Goal: Task Accomplishment & Management: Use online tool/utility

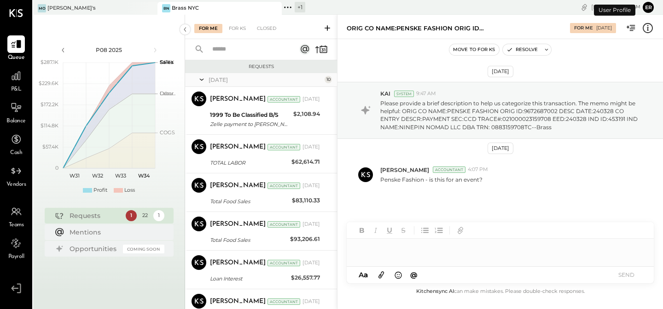
scroll to position [262, 0]
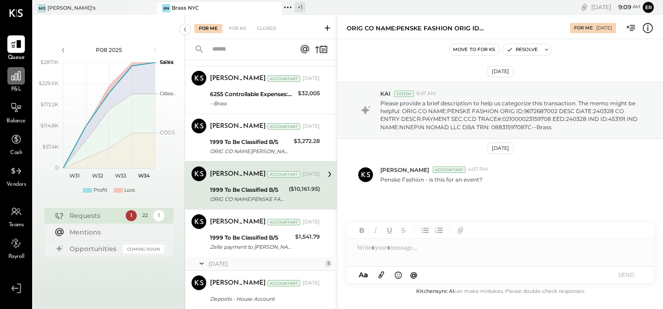
click at [9, 78] on div at bounding box center [15, 75] width 17 height 17
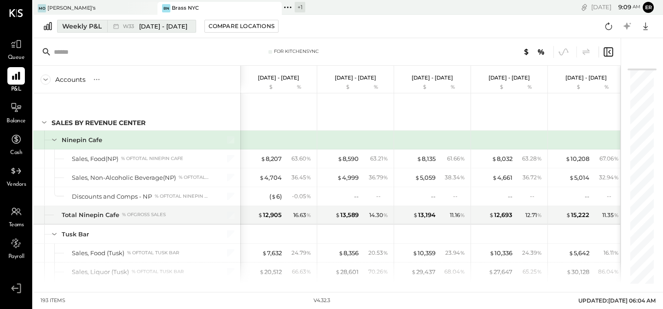
click at [89, 25] on div "Weekly P&L" at bounding box center [82, 26] width 40 height 9
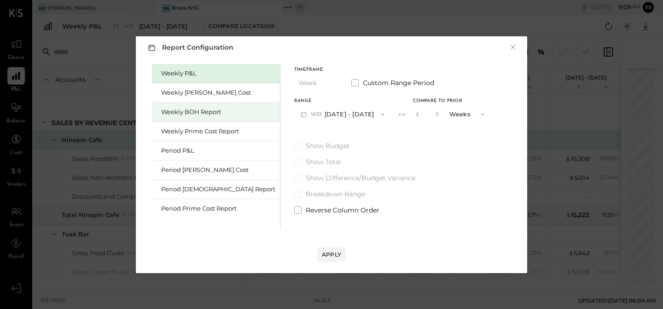
click at [173, 118] on div "Weekly BOH Report" at bounding box center [216, 112] width 128 height 19
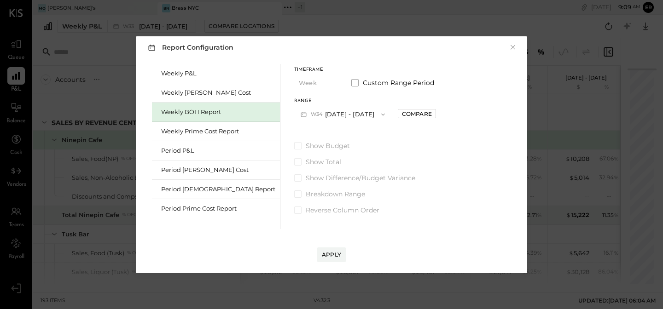
click at [319, 113] on button "W34 [DATE] - [DATE]" at bounding box center [342, 114] width 97 height 17
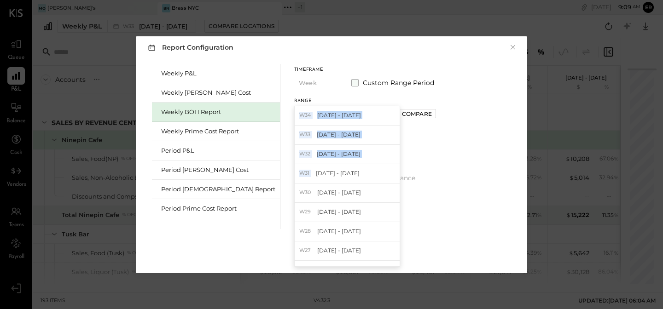
drag, startPoint x: 302, startPoint y: 169, endPoint x: 357, endPoint y: 81, distance: 103.9
click at [357, 81] on div "Timeframe Week Custom Range Period Range W34 [DATE] - [DATE] W34 [DATE] - [DATE…" at bounding box center [365, 95] width 142 height 55
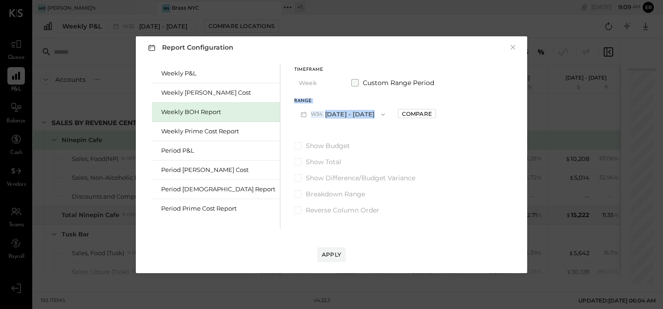
click at [351, 80] on span at bounding box center [354, 82] width 7 height 7
click at [400, 114] on button "[DATE]" at bounding box center [394, 114] width 46 height 17
click at [374, 169] on div "Show Budget Show Total Show Difference/Budget Variance Breakdown Range Reverse …" at bounding box center [365, 178] width 142 height 74
click at [315, 119] on button "[DATE]" at bounding box center [321, 114] width 55 height 17
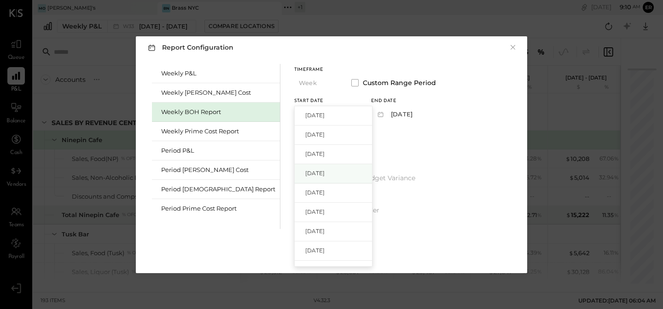
click at [305, 171] on span "[DATE]" at bounding box center [314, 173] width 19 height 8
click at [373, 113] on button "[DATE]" at bounding box center [398, 114] width 55 height 17
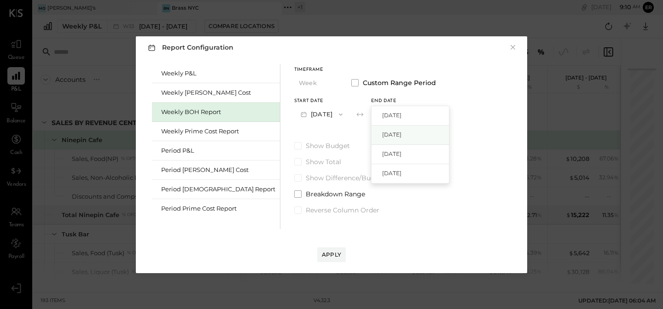
click at [372, 129] on div "[DATE]" at bounding box center [409, 135] width 77 height 19
click at [294, 195] on span at bounding box center [297, 193] width 7 height 7
click at [294, 211] on span at bounding box center [297, 210] width 7 height 7
click at [294, 166] on label "Show Total" at bounding box center [365, 161] width 142 height 9
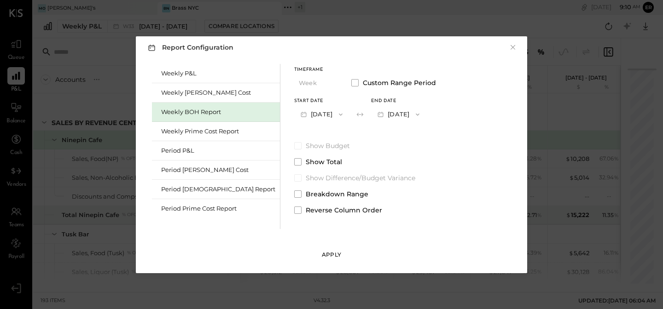
click at [325, 254] on div "Apply" at bounding box center [331, 255] width 19 height 8
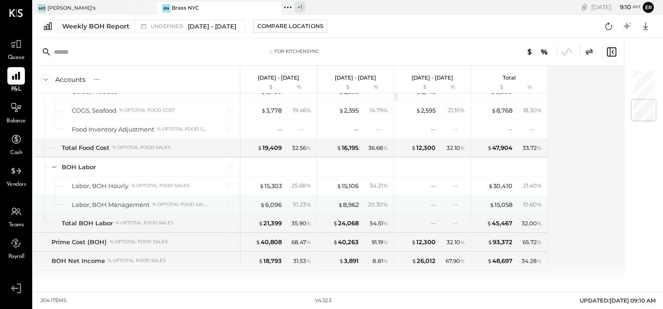
scroll to position [266, 0]
